Goal: Download file/media

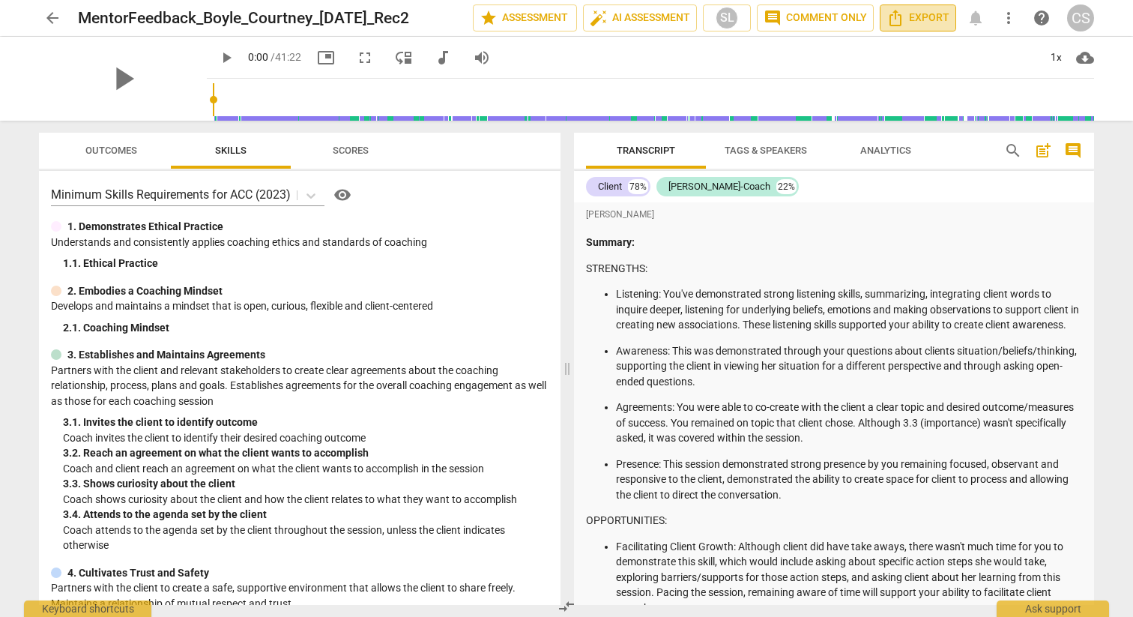
click at [899, 18] on icon "Export" at bounding box center [896, 18] width 18 height 18
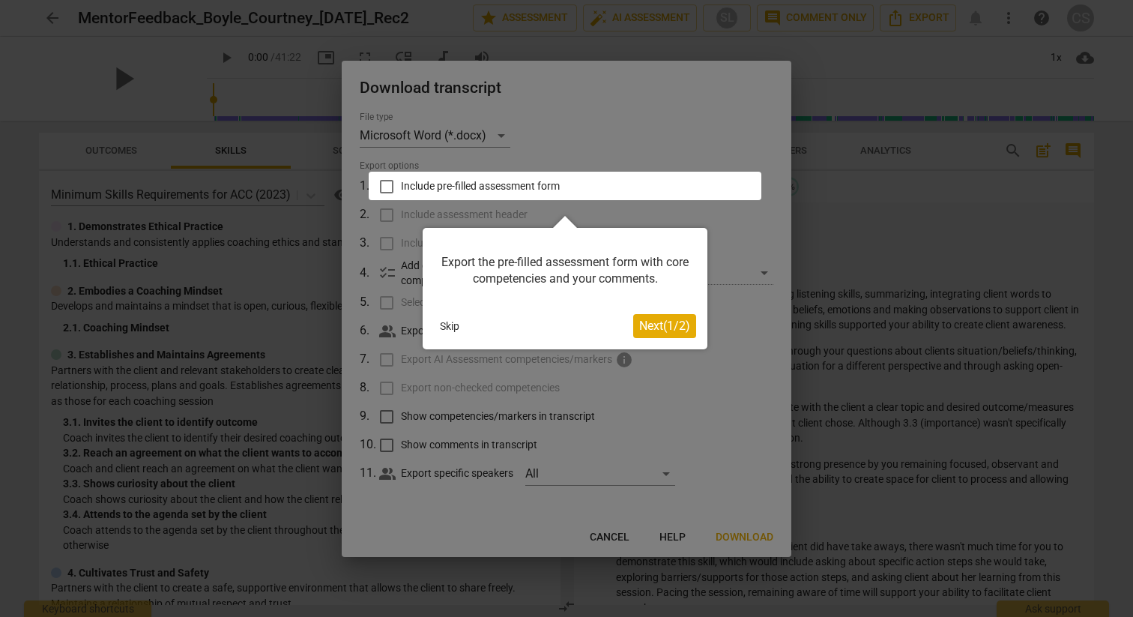
click at [672, 328] on span "Next ( 1 / 2 )" at bounding box center [664, 326] width 51 height 14
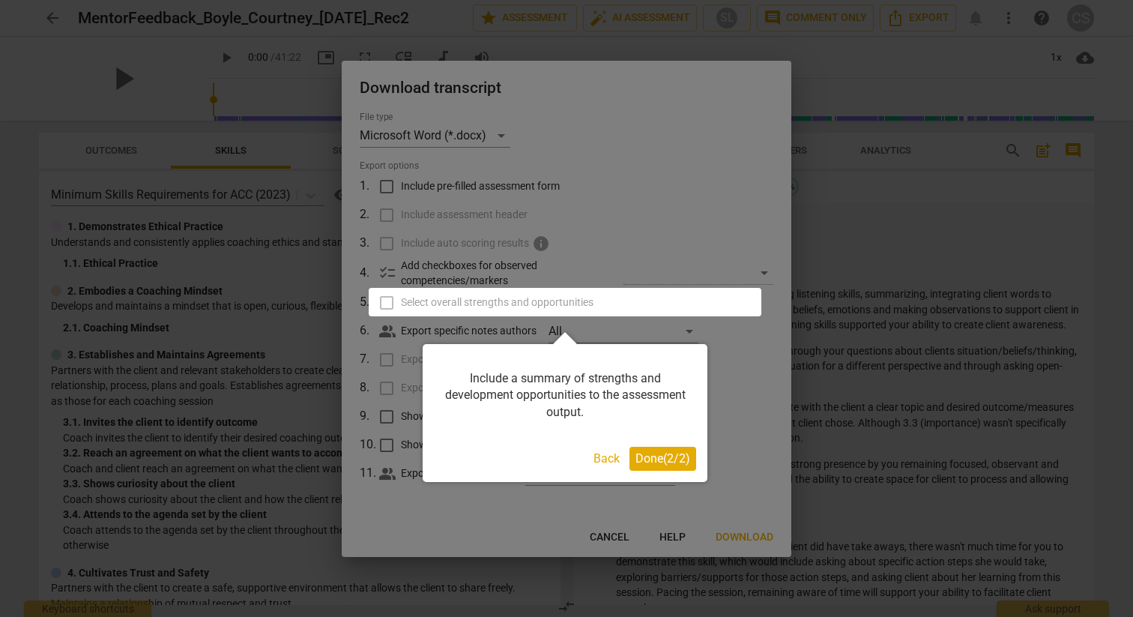
click at [607, 462] on button "Back" at bounding box center [607, 459] width 38 height 24
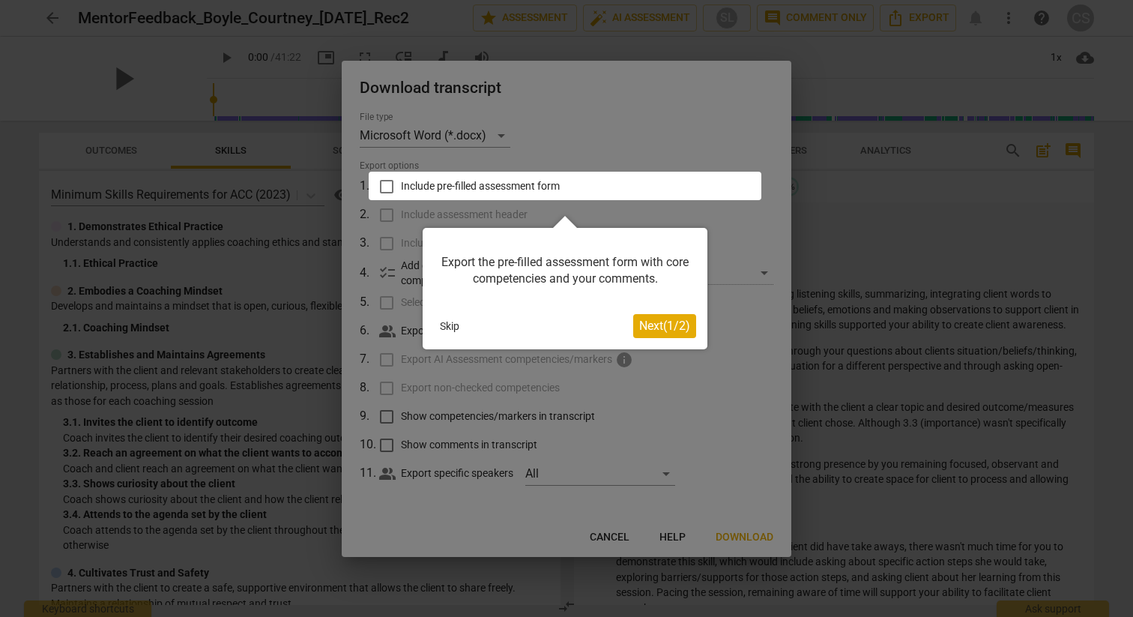
click at [445, 328] on button "Skip" at bounding box center [449, 326] width 31 height 22
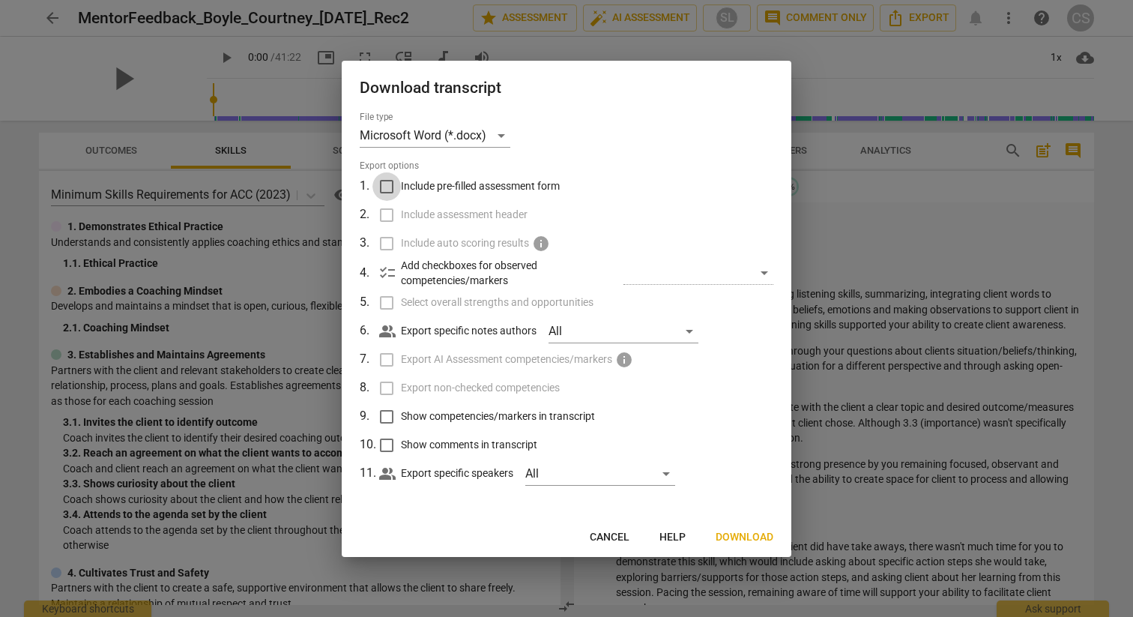
click at [389, 189] on input "Include pre-filled assessment form" at bounding box center [386, 186] width 28 height 28
checkbox input "true"
click at [386, 418] on input "Show competencies/markers in transcript" at bounding box center [386, 416] width 28 height 28
checkbox input "true"
click at [389, 446] on input "Show comments in transcript" at bounding box center [386, 445] width 28 height 28
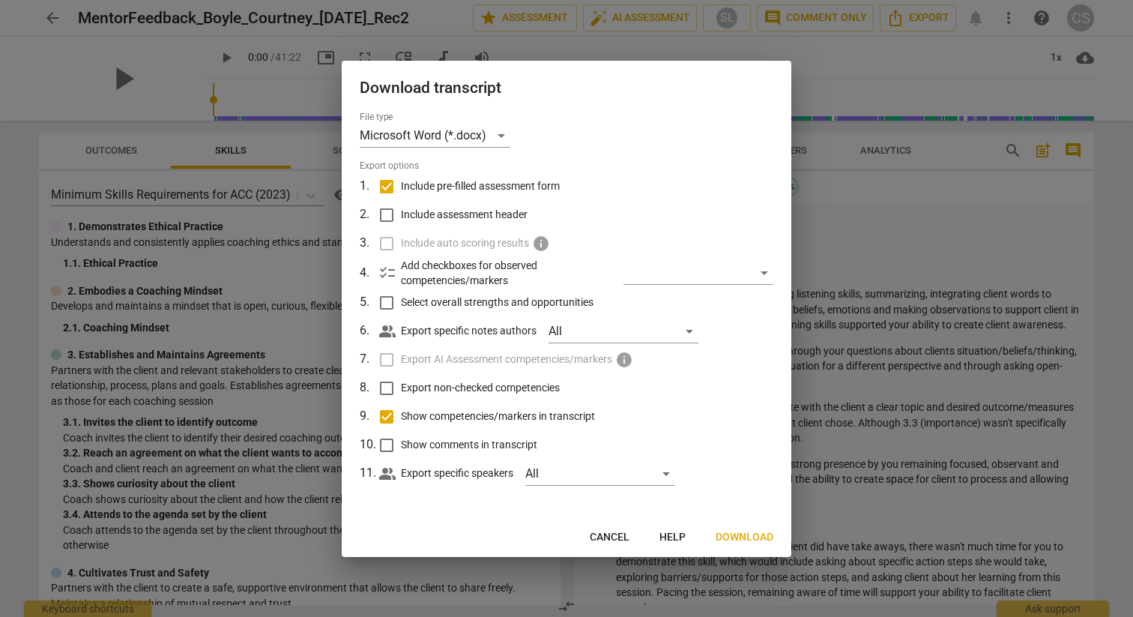
checkbox input "true"
click at [728, 545] on button "Download" at bounding box center [745, 537] width 82 height 27
